Goal: Task Accomplishment & Management: Manage account settings

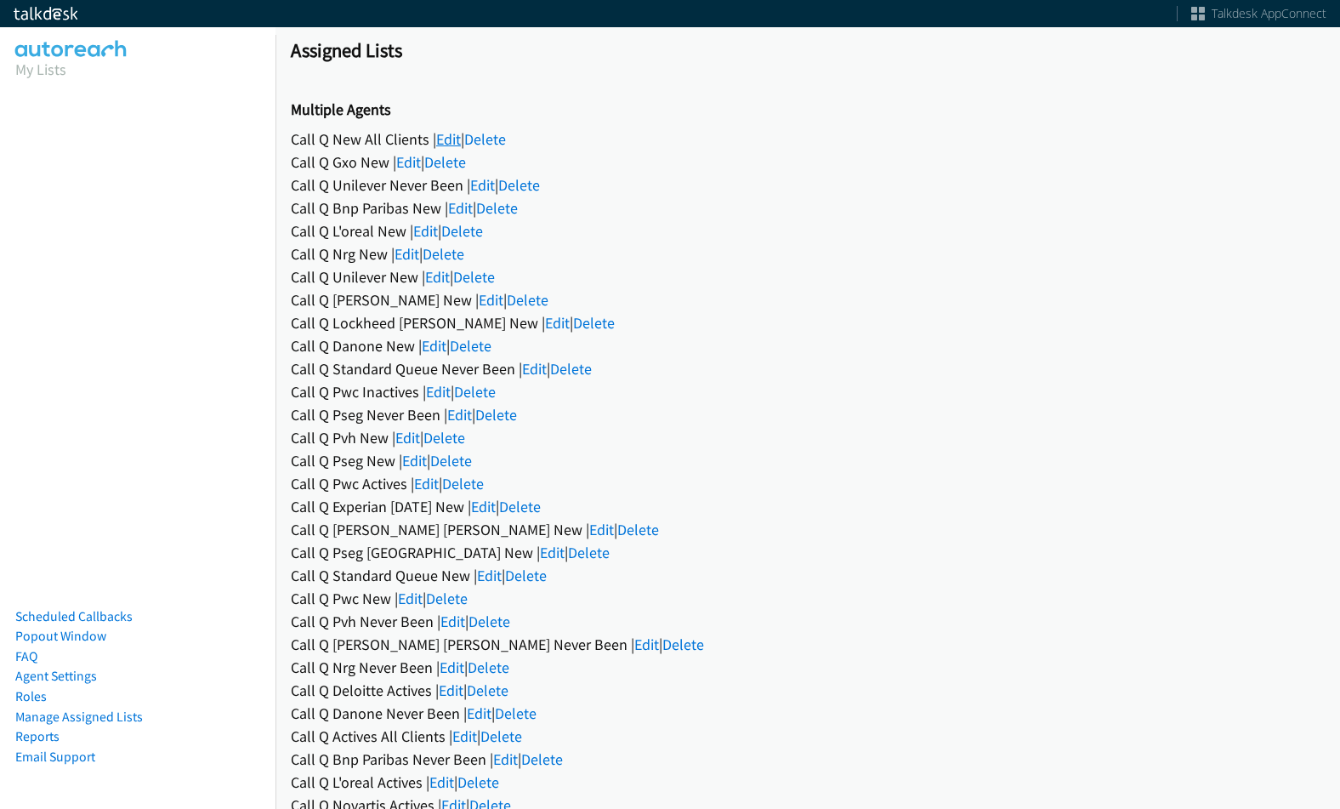
click at [453, 139] on link "Edit" at bounding box center [448, 139] width 25 height 20
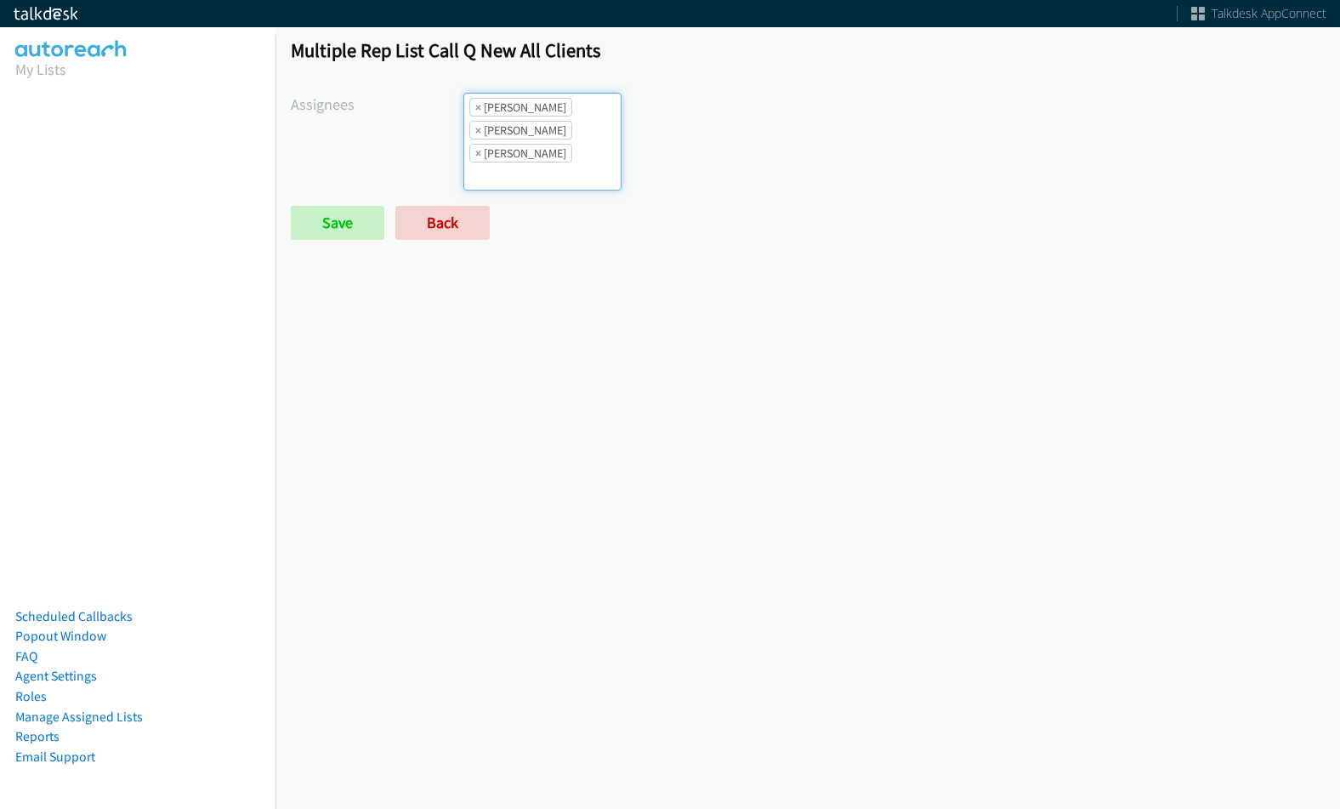
click at [484, 167] on input "search" at bounding box center [494, 175] width 60 height 27
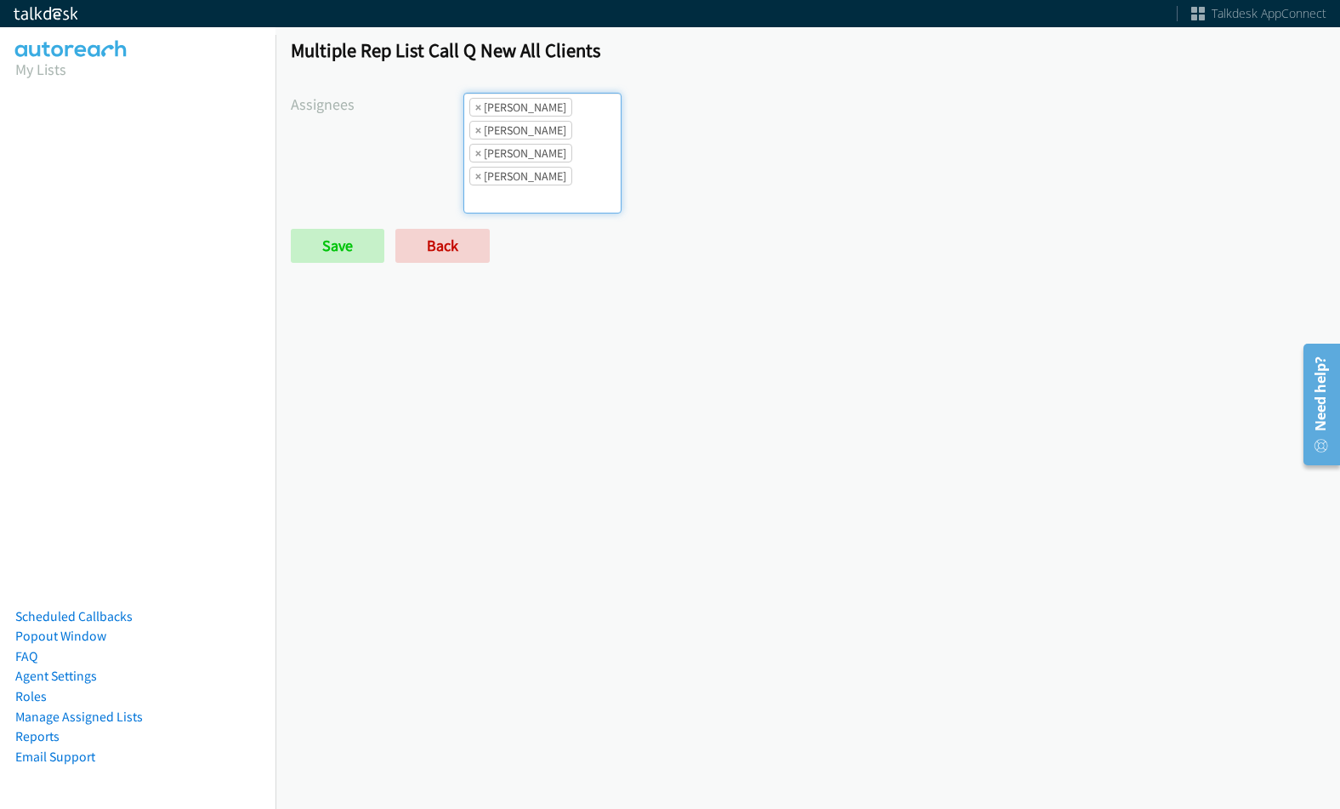
scroll to position [20, 0]
click at [536, 152] on li "× Jasmin Martinez" at bounding box center [520, 153] width 103 height 19
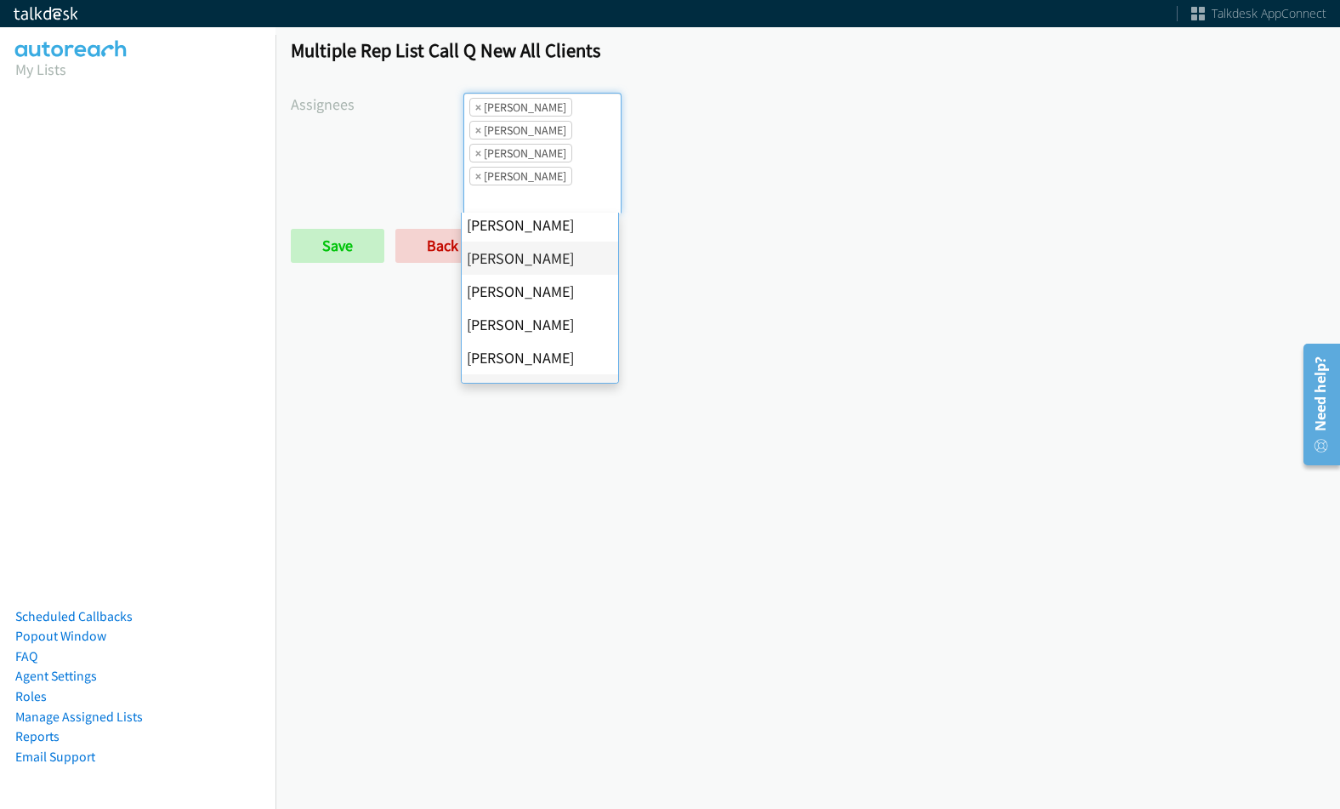
scroll to position [294, 0]
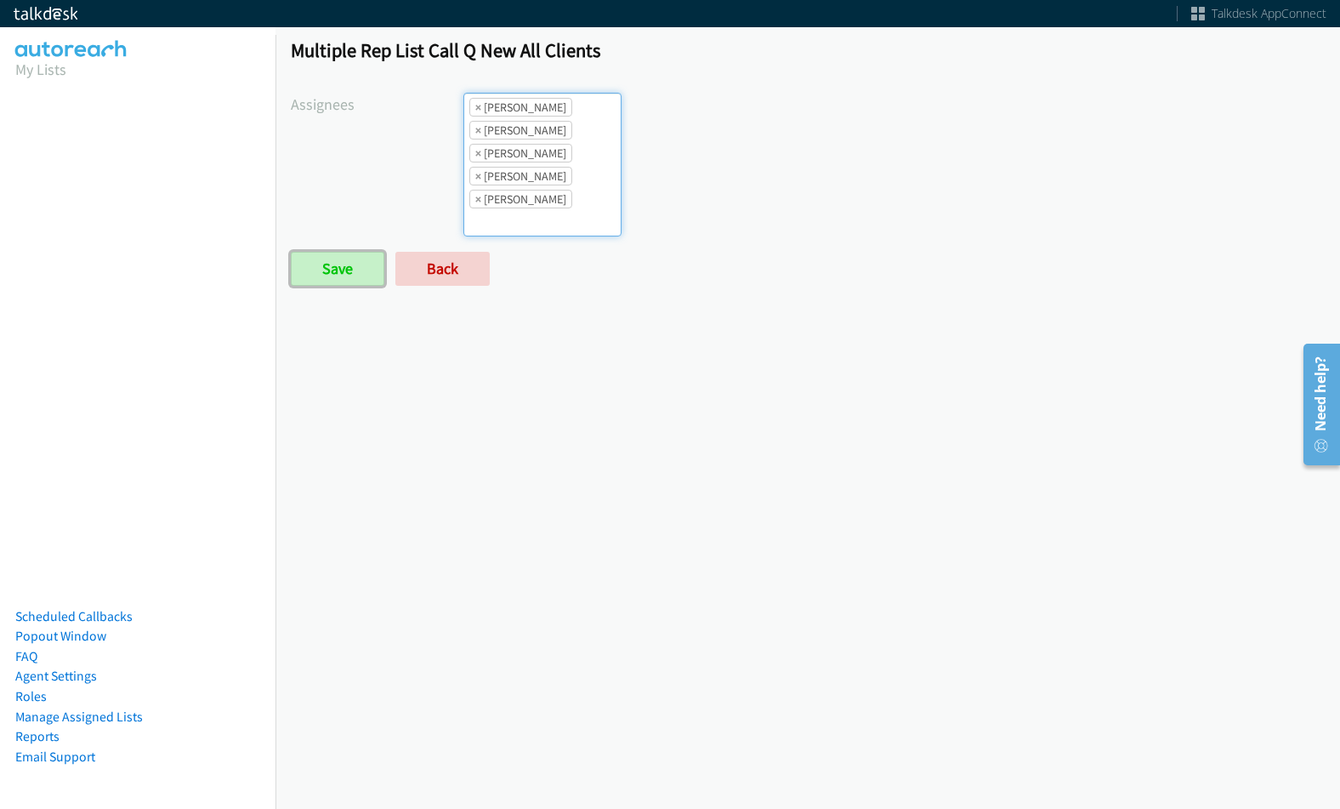
click at [366, 267] on input "Save" at bounding box center [338, 269] width 94 height 34
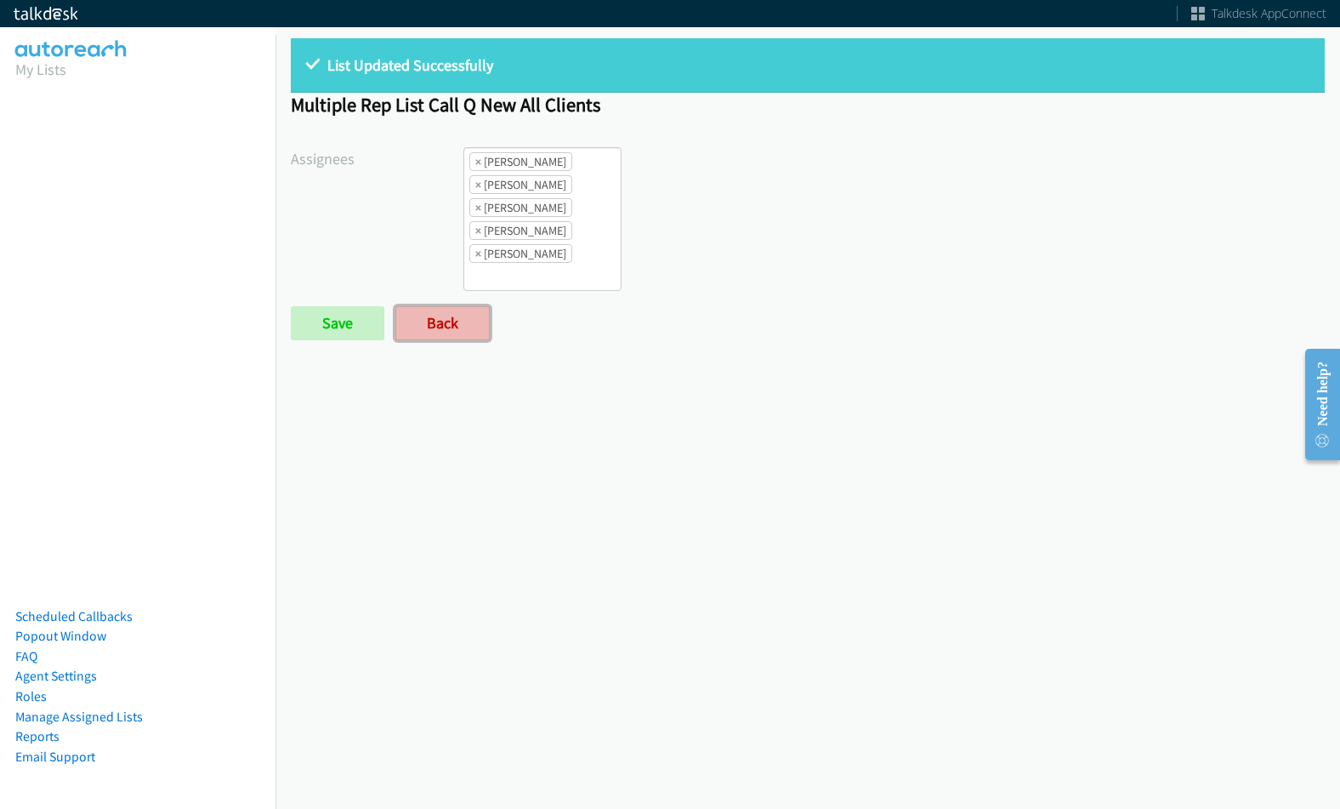
click at [470, 312] on link "Back" at bounding box center [442, 323] width 94 height 34
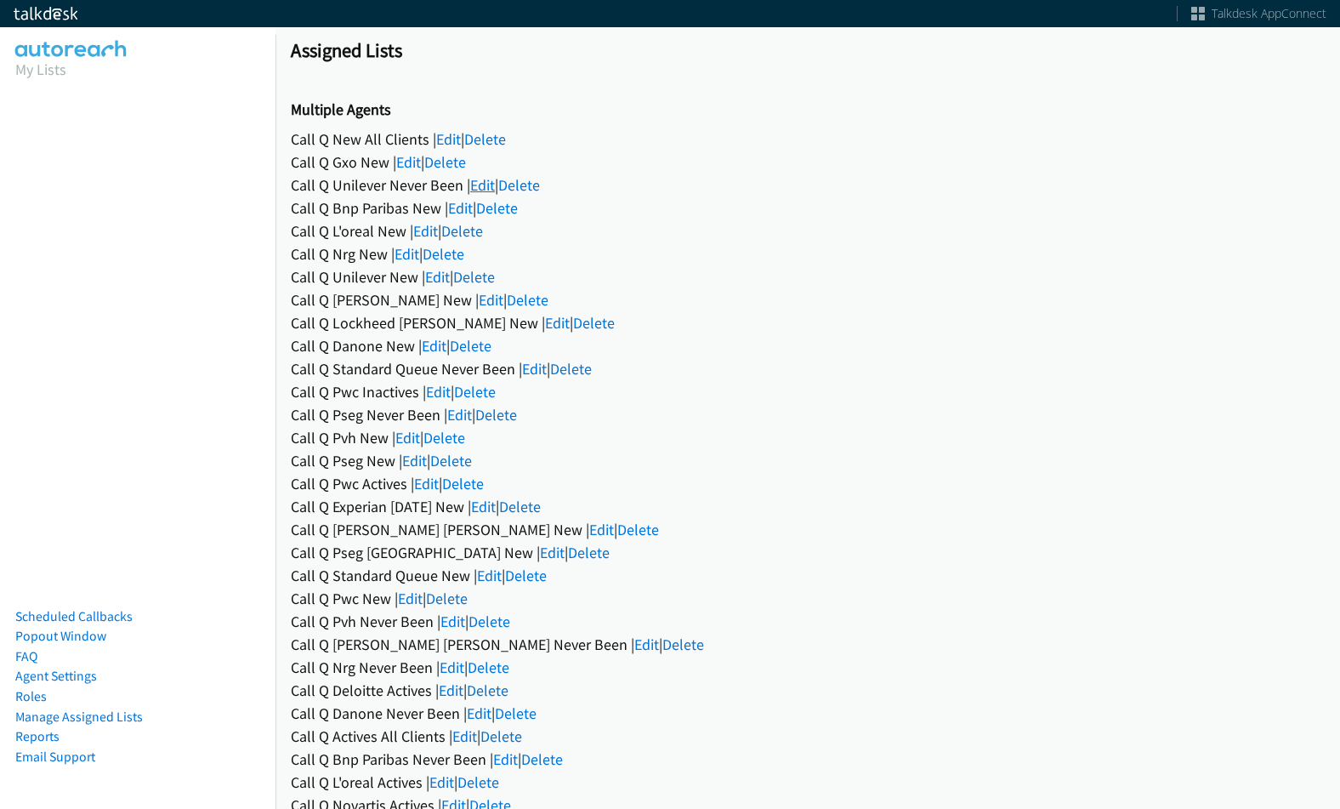
click at [477, 184] on link "Edit" at bounding box center [482, 185] width 25 height 20
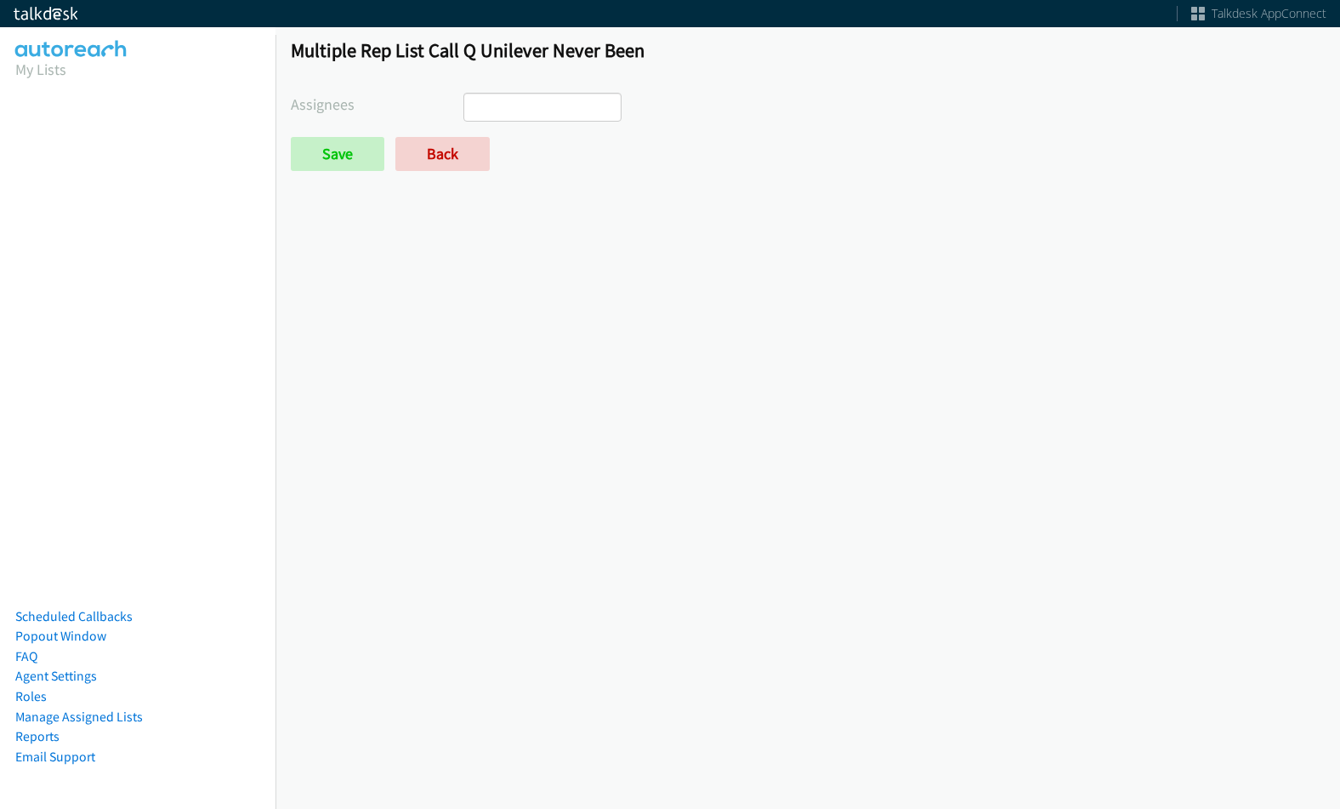
select select
click at [463, 163] on link "Back" at bounding box center [442, 154] width 94 height 34
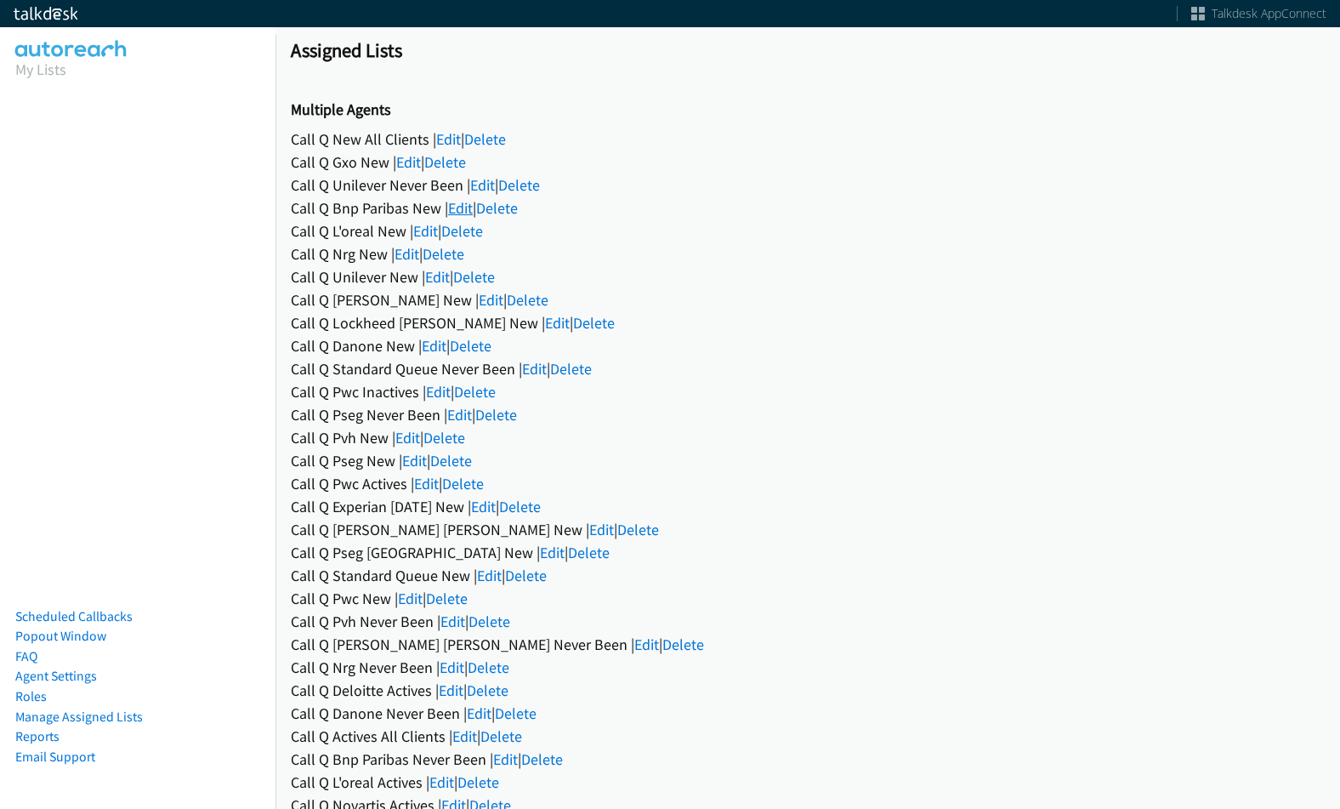
click at [453, 208] on link "Edit" at bounding box center [460, 208] width 25 height 20
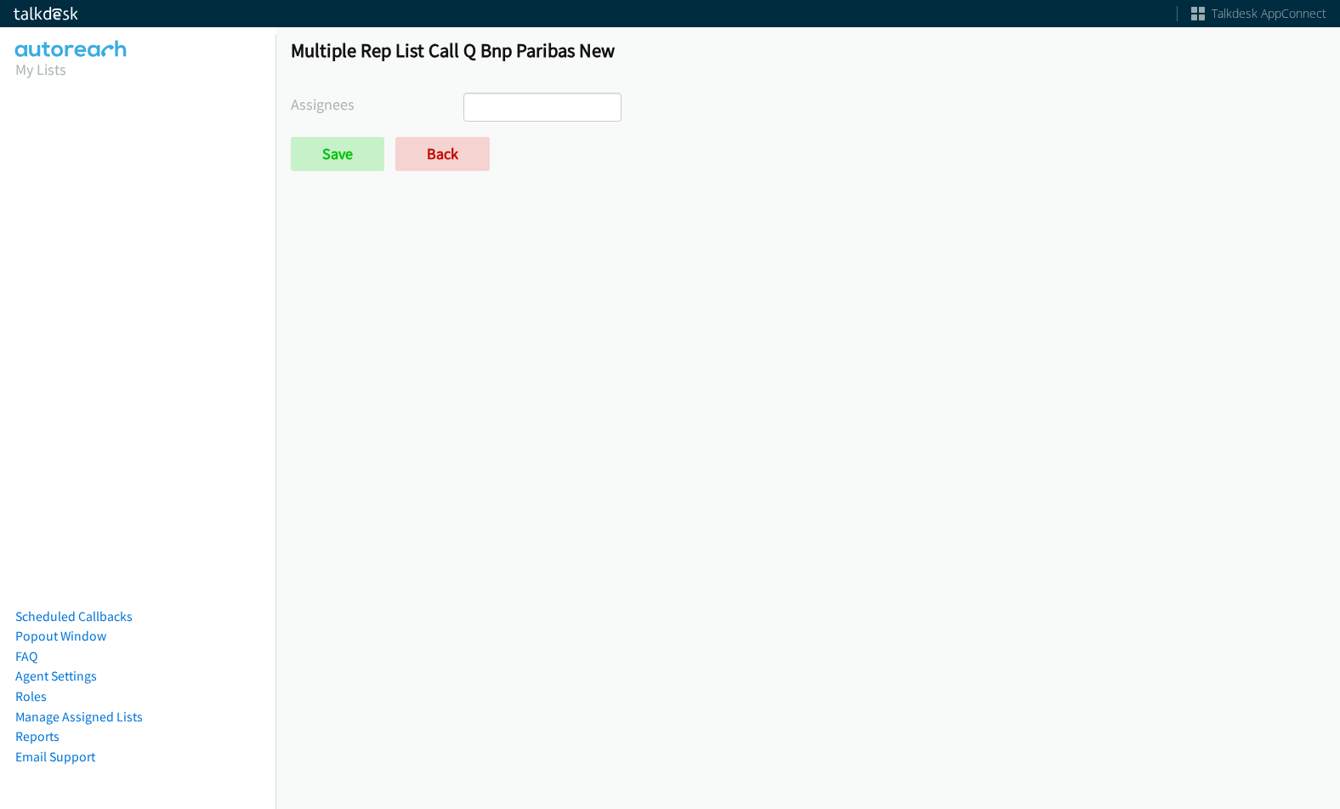
select select
click at [455, 157] on link "Back" at bounding box center [442, 154] width 94 height 34
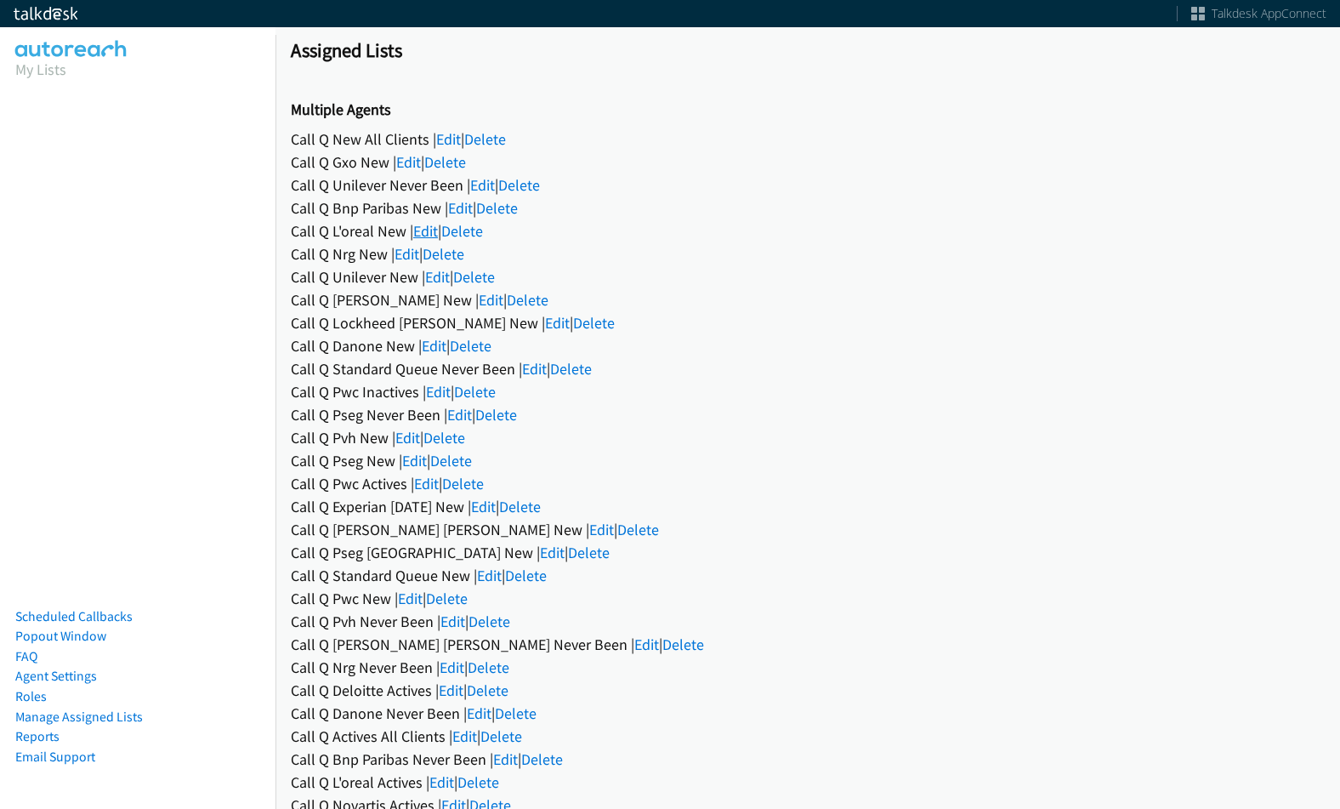
click at [431, 234] on link "Edit" at bounding box center [425, 231] width 25 height 20
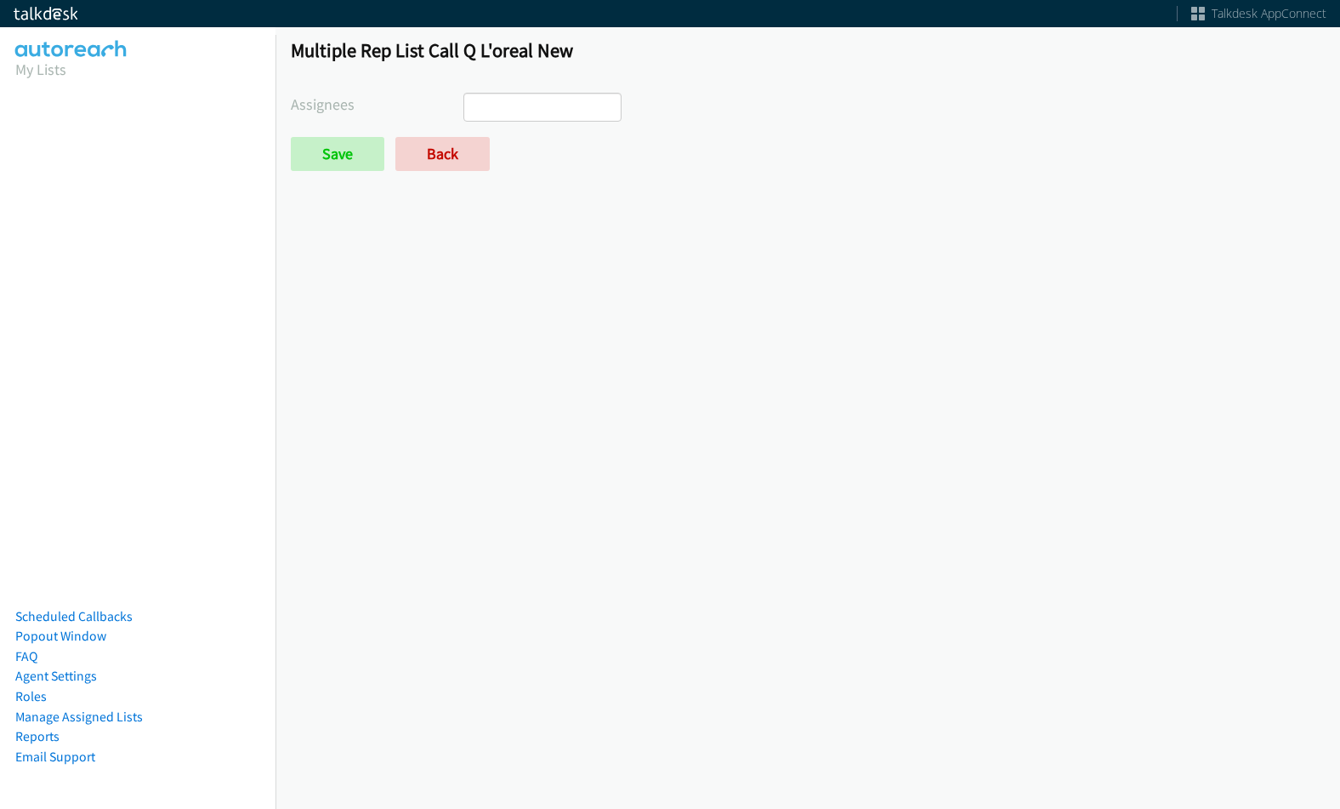
select select
click at [437, 146] on link "Back" at bounding box center [442, 154] width 94 height 34
select select
click at [424, 157] on link "Back" at bounding box center [442, 154] width 94 height 34
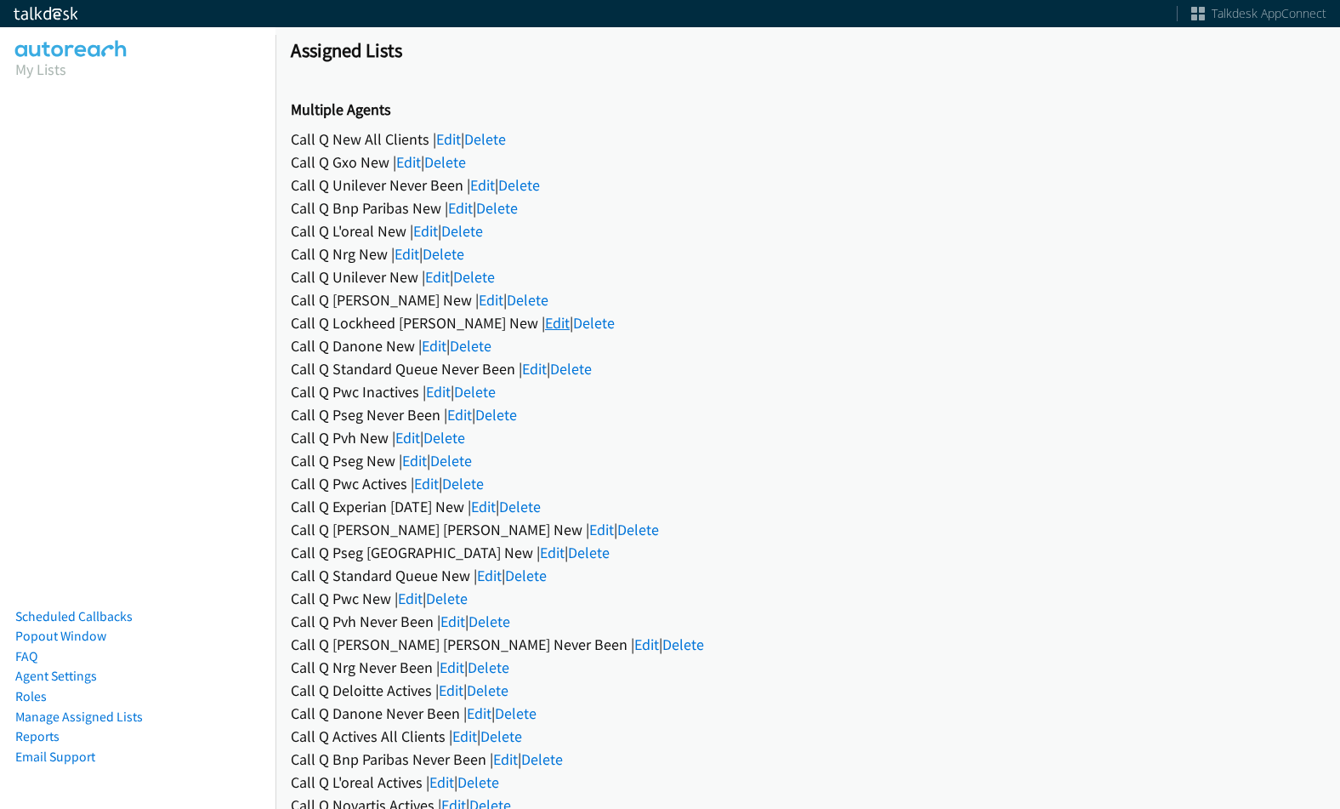
drag, startPoint x: 0, startPoint y: 0, endPoint x: 484, endPoint y: 322, distance: 581.3
click at [545, 322] on link "Edit" at bounding box center [557, 323] width 25 height 20
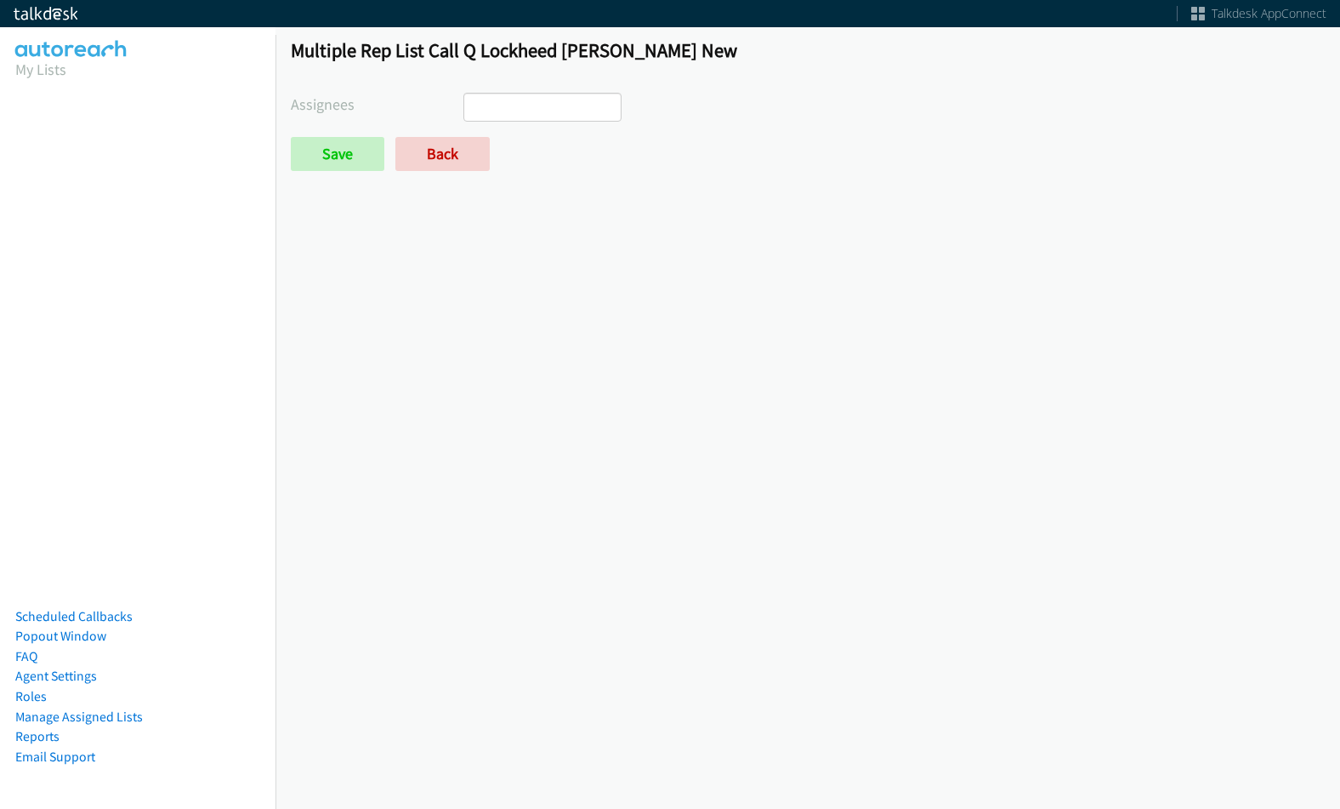
select select
drag, startPoint x: 0, startPoint y: 0, endPoint x: 446, endPoint y: 168, distance: 477.0
click at [448, 144] on link "Back" at bounding box center [442, 154] width 94 height 34
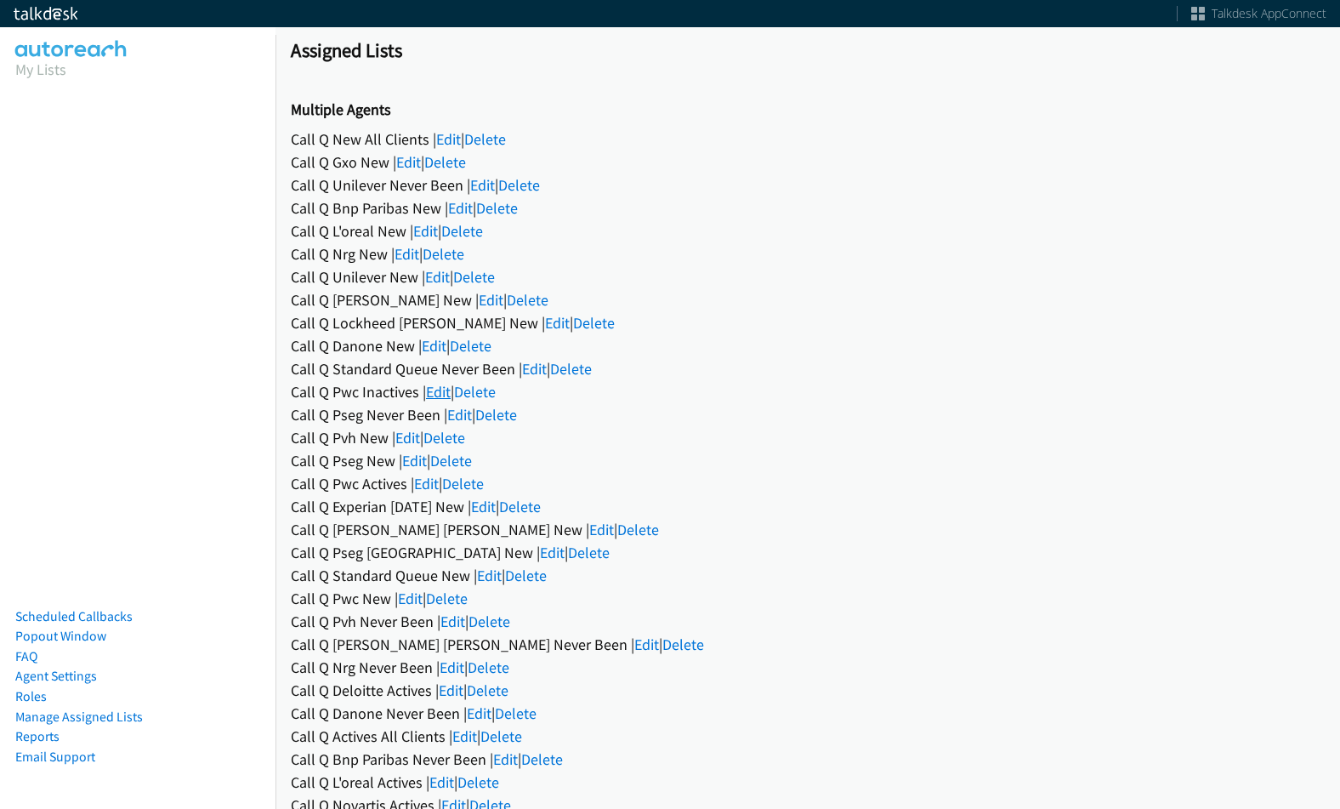
click at [434, 392] on link "Edit" at bounding box center [438, 392] width 25 height 20
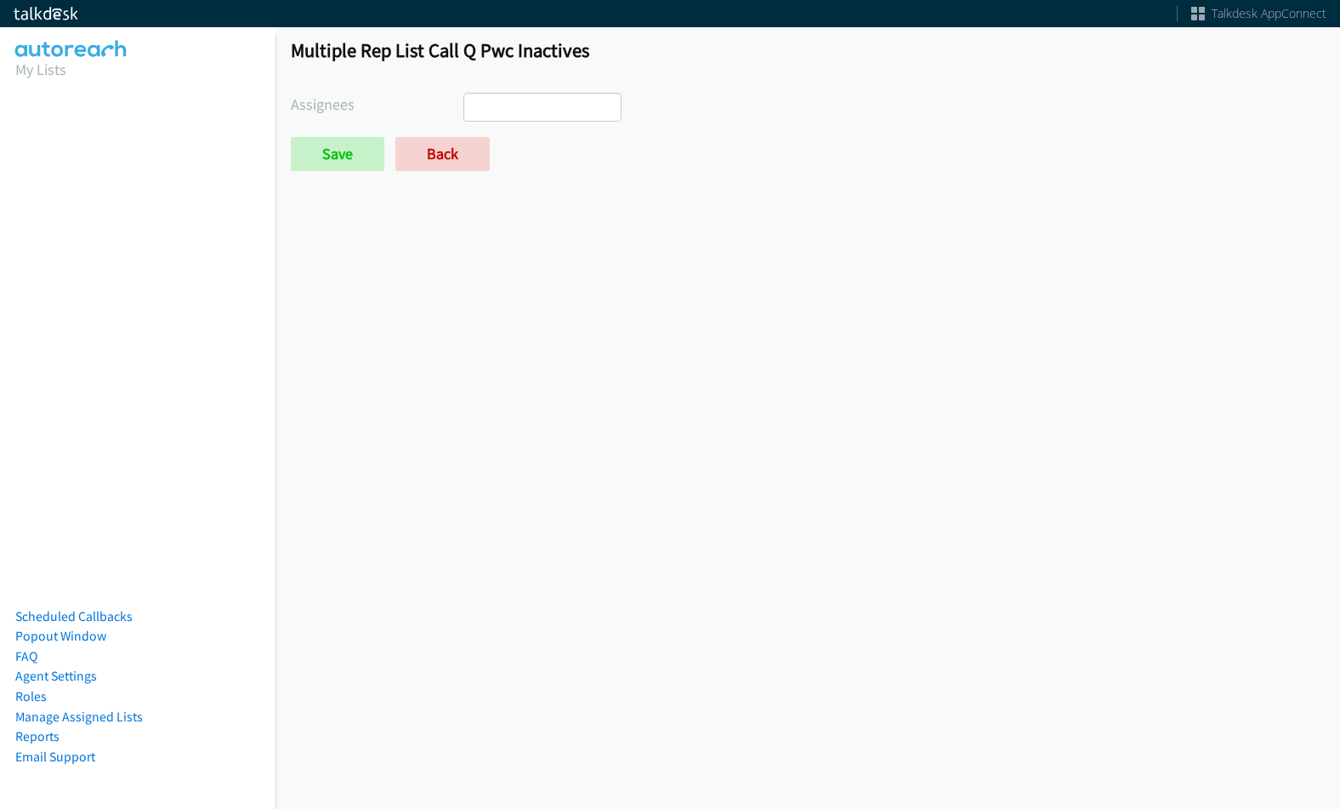
select select
click at [450, 161] on link "Back" at bounding box center [442, 154] width 94 height 34
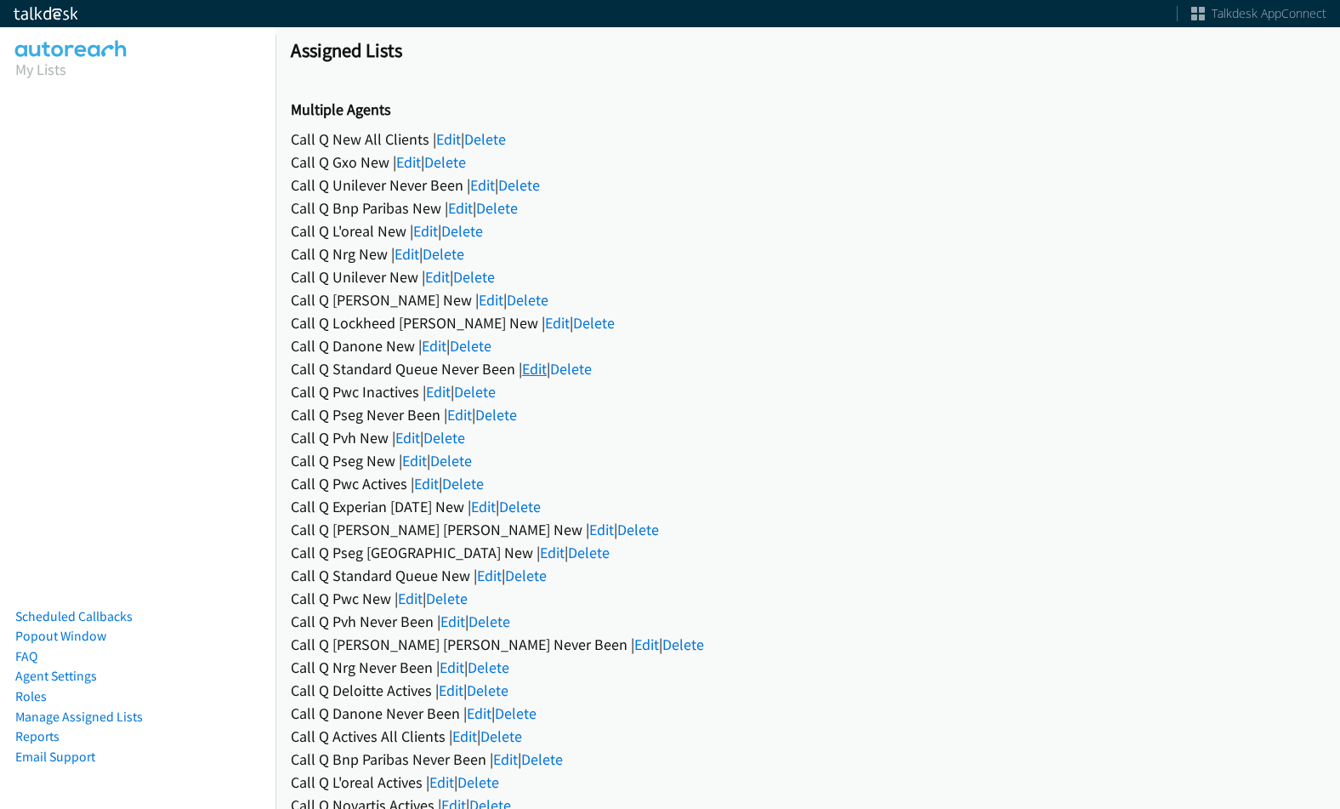
click at [531, 369] on link "Edit" at bounding box center [534, 369] width 25 height 20
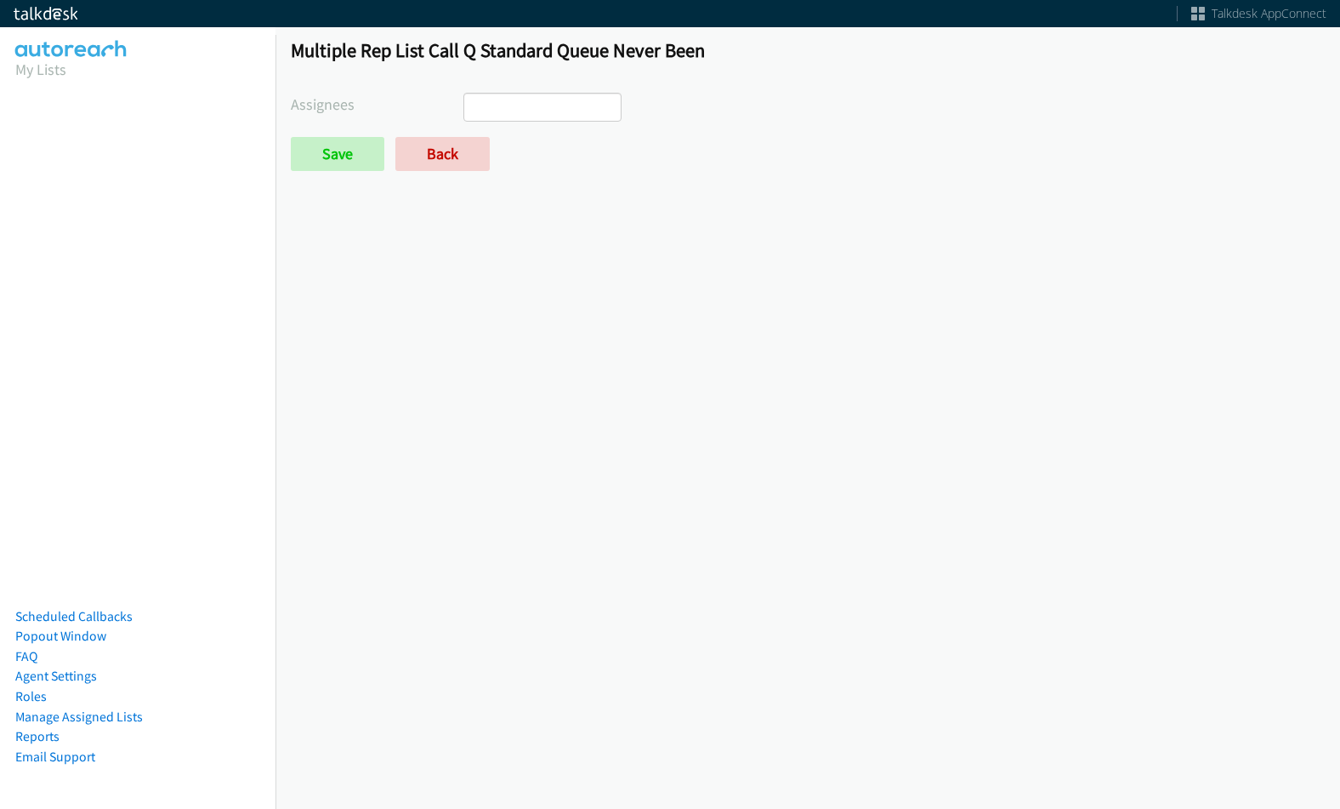
select select
click at [456, 146] on link "Back" at bounding box center [442, 154] width 94 height 34
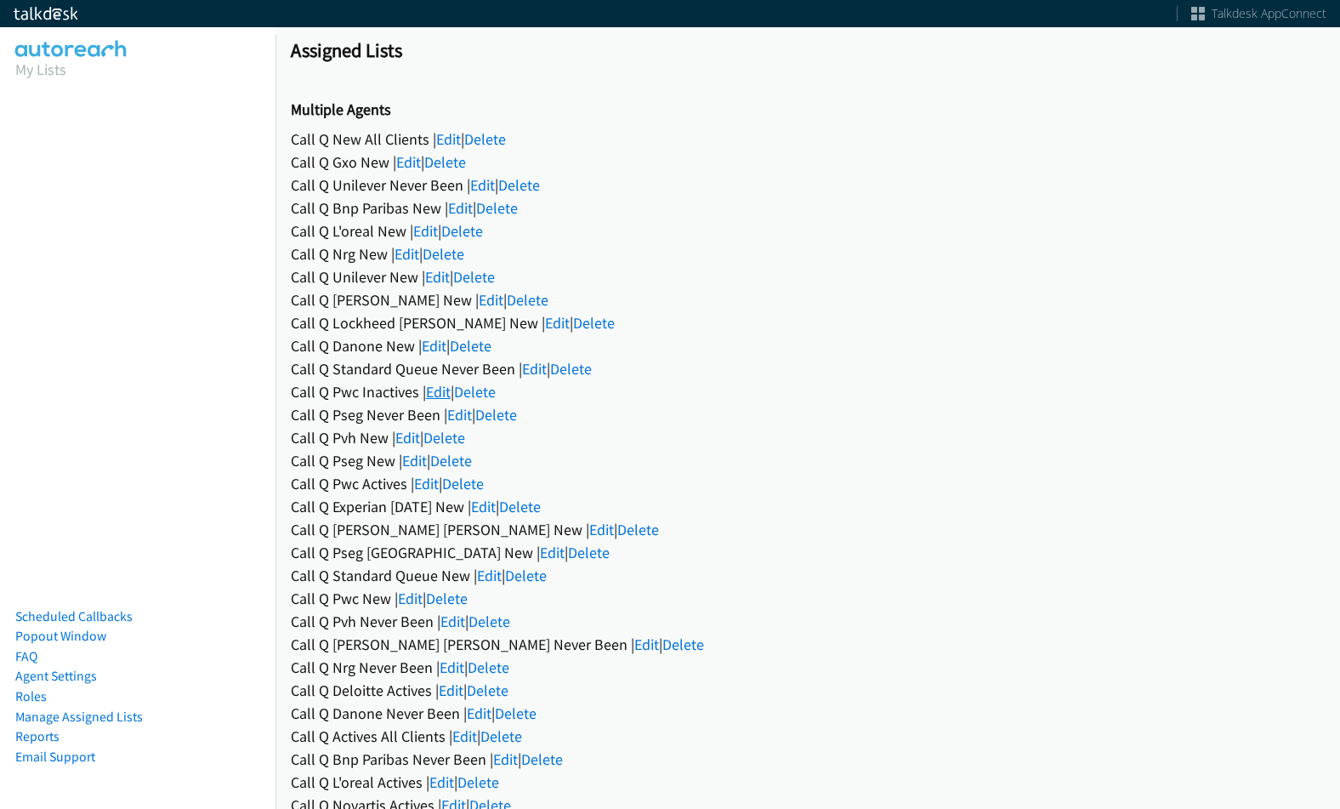
click at [435, 395] on link "Edit" at bounding box center [438, 392] width 25 height 20
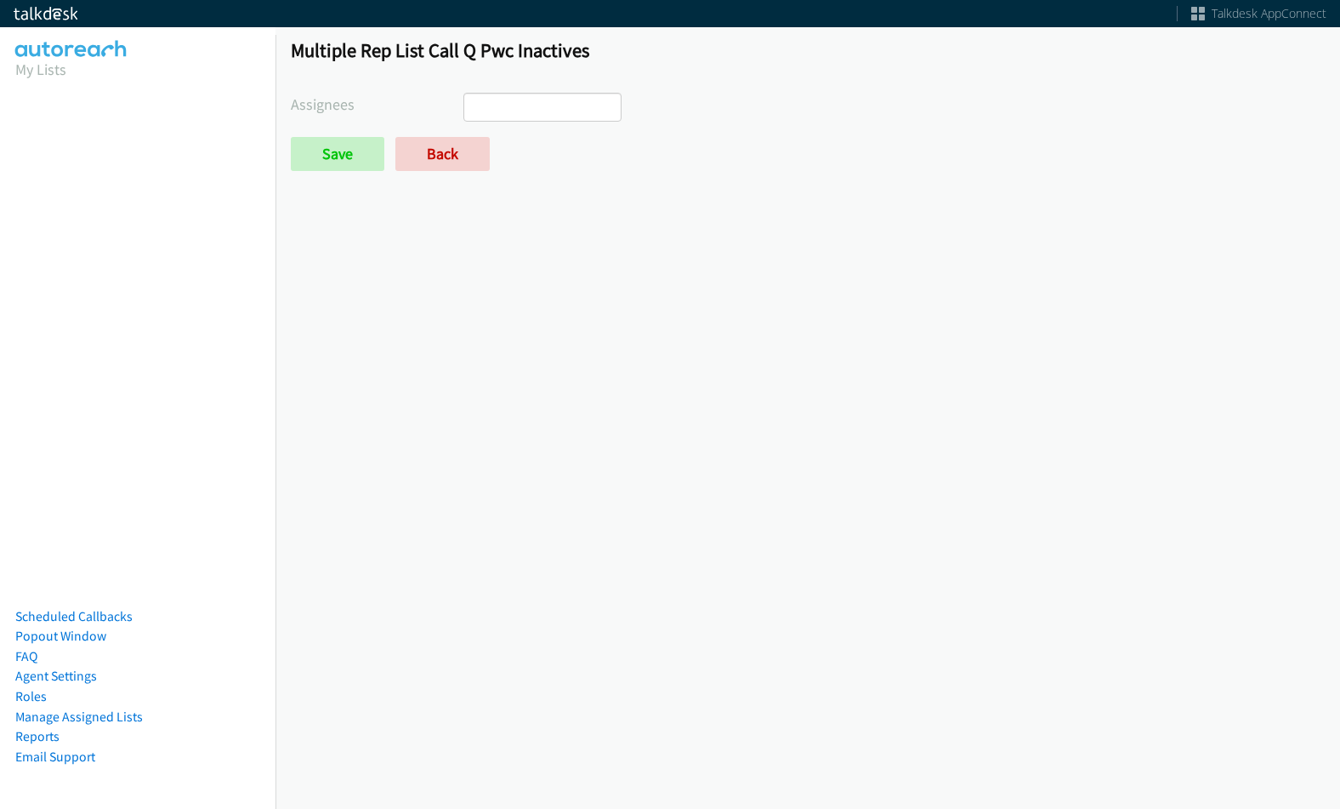
select select
click at [471, 155] on link "Back" at bounding box center [442, 154] width 94 height 34
